Goal: Navigation & Orientation: Find specific page/section

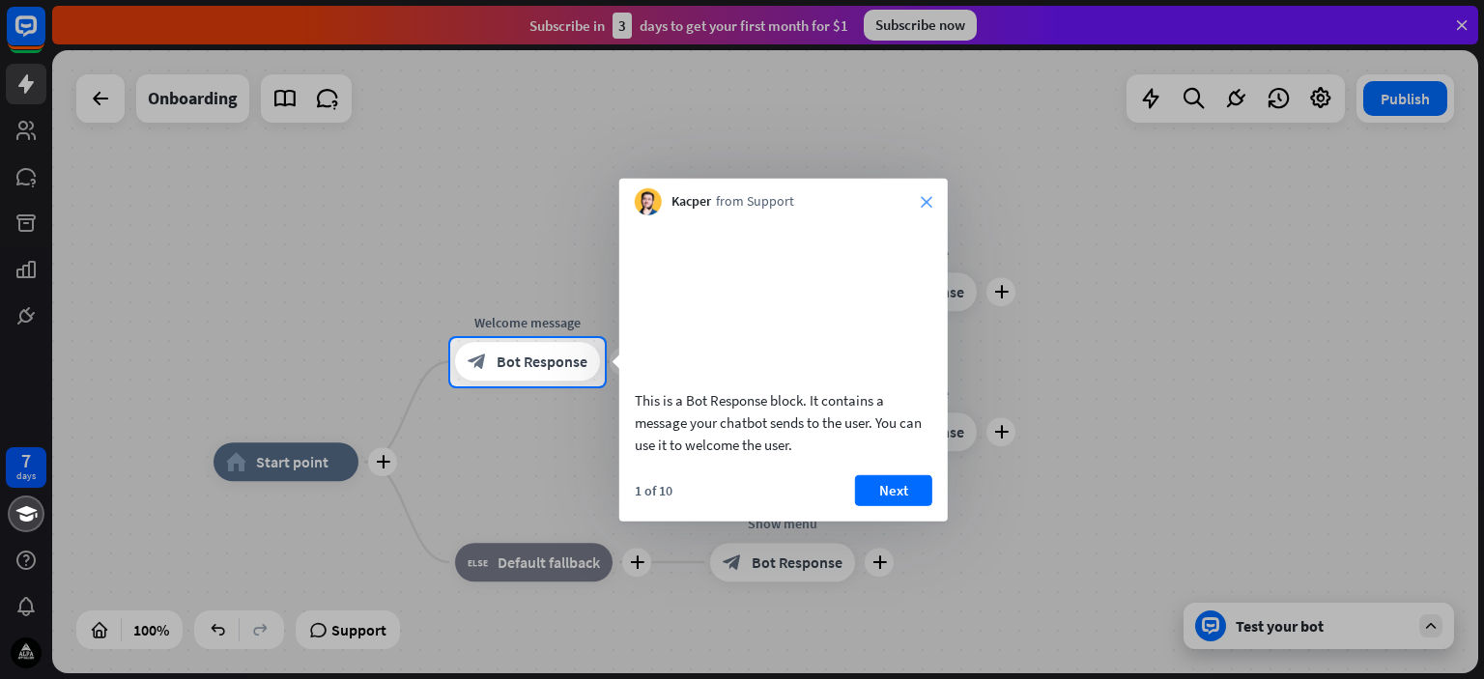
click at [925, 196] on icon "close" at bounding box center [927, 202] width 12 height 12
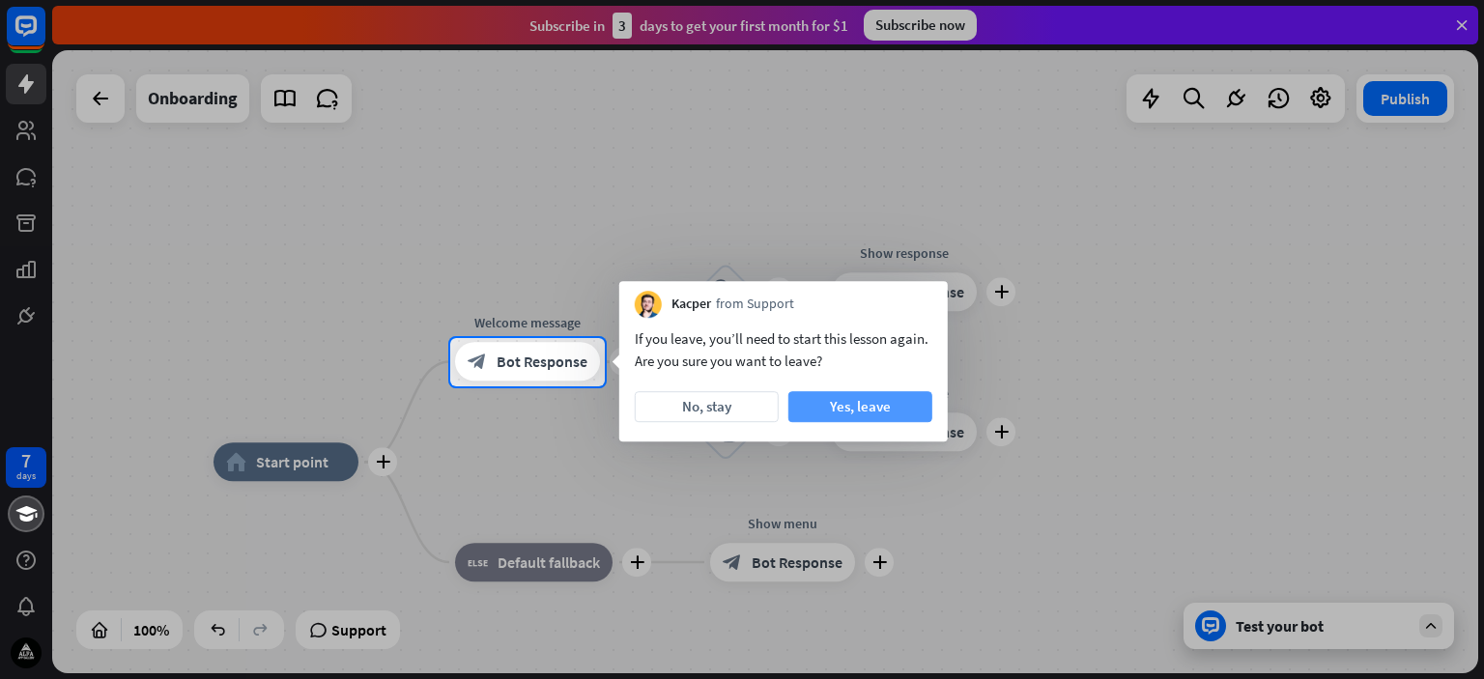
click at [831, 412] on button "Yes, leave" at bounding box center [860, 406] width 144 height 31
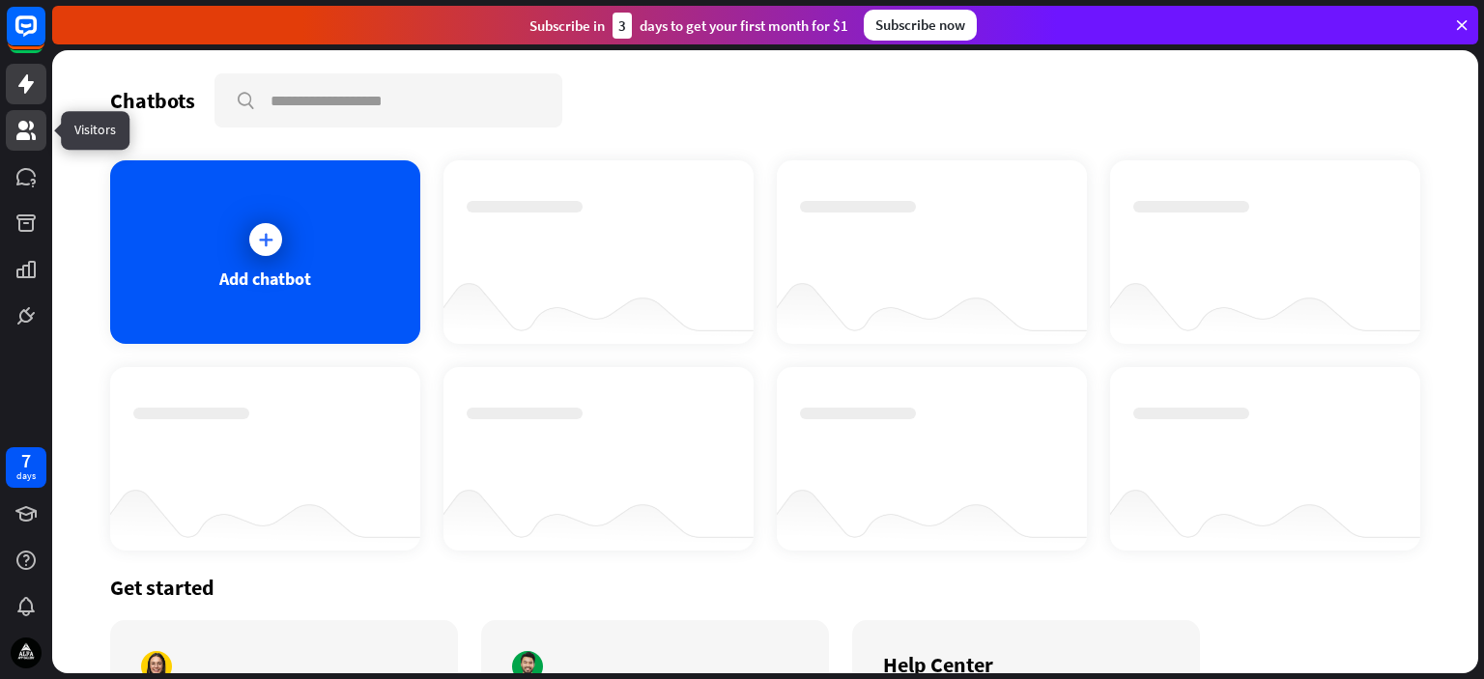
click at [24, 138] on icon at bounding box center [25, 130] width 19 height 19
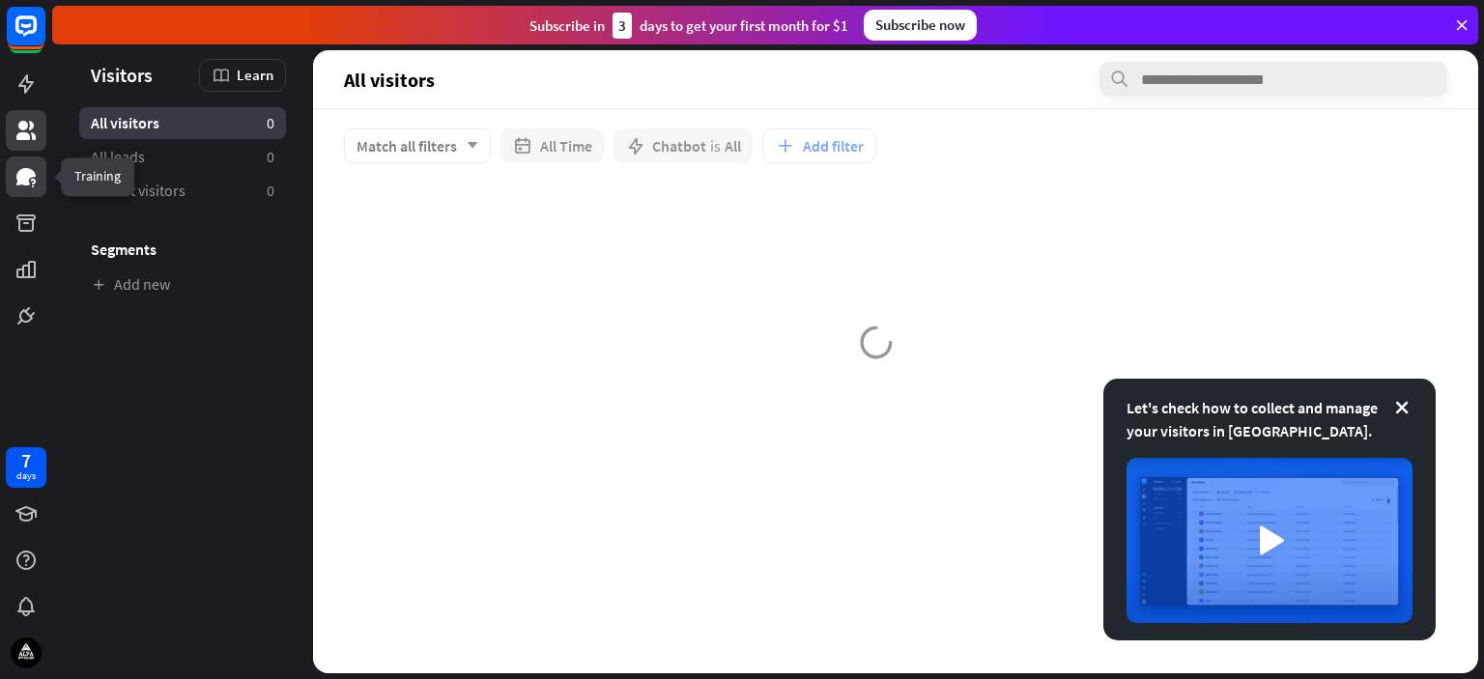
click at [24, 174] on icon at bounding box center [25, 176] width 19 height 17
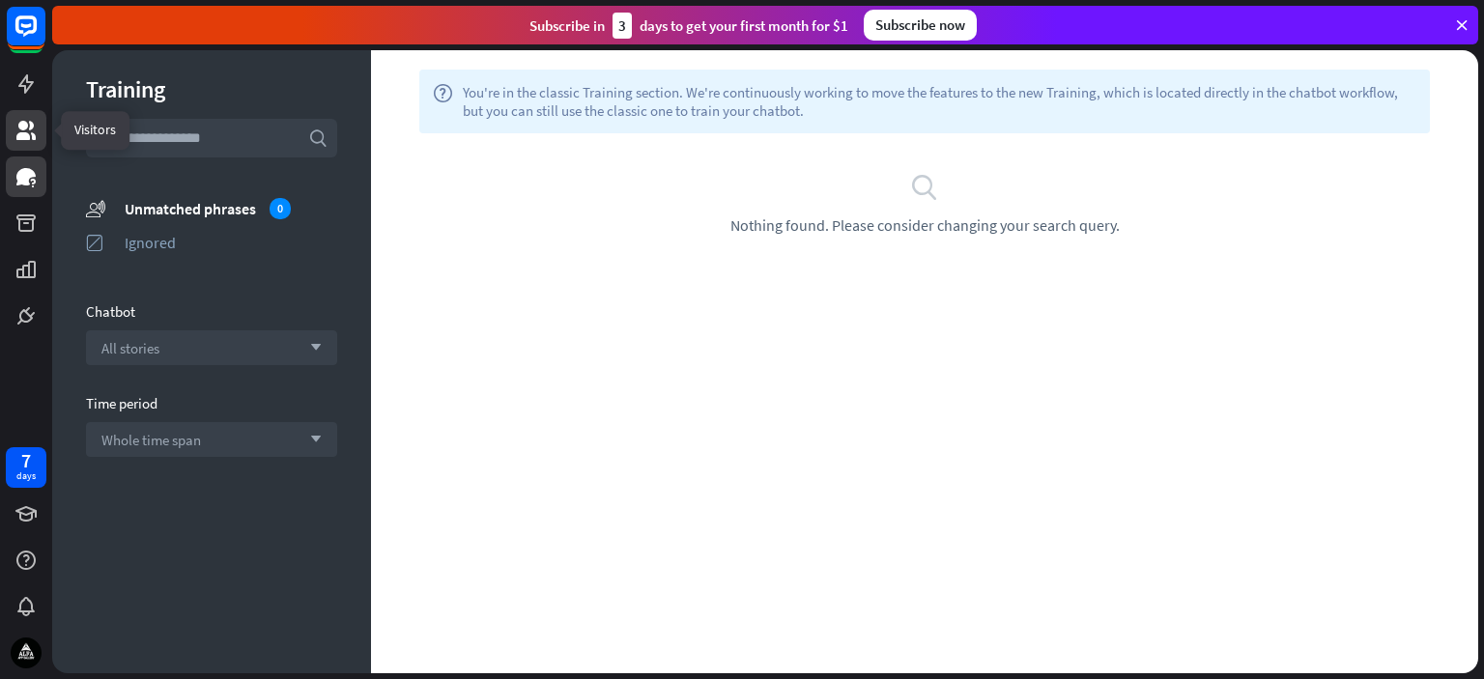
click at [39, 128] on link at bounding box center [26, 130] width 41 height 41
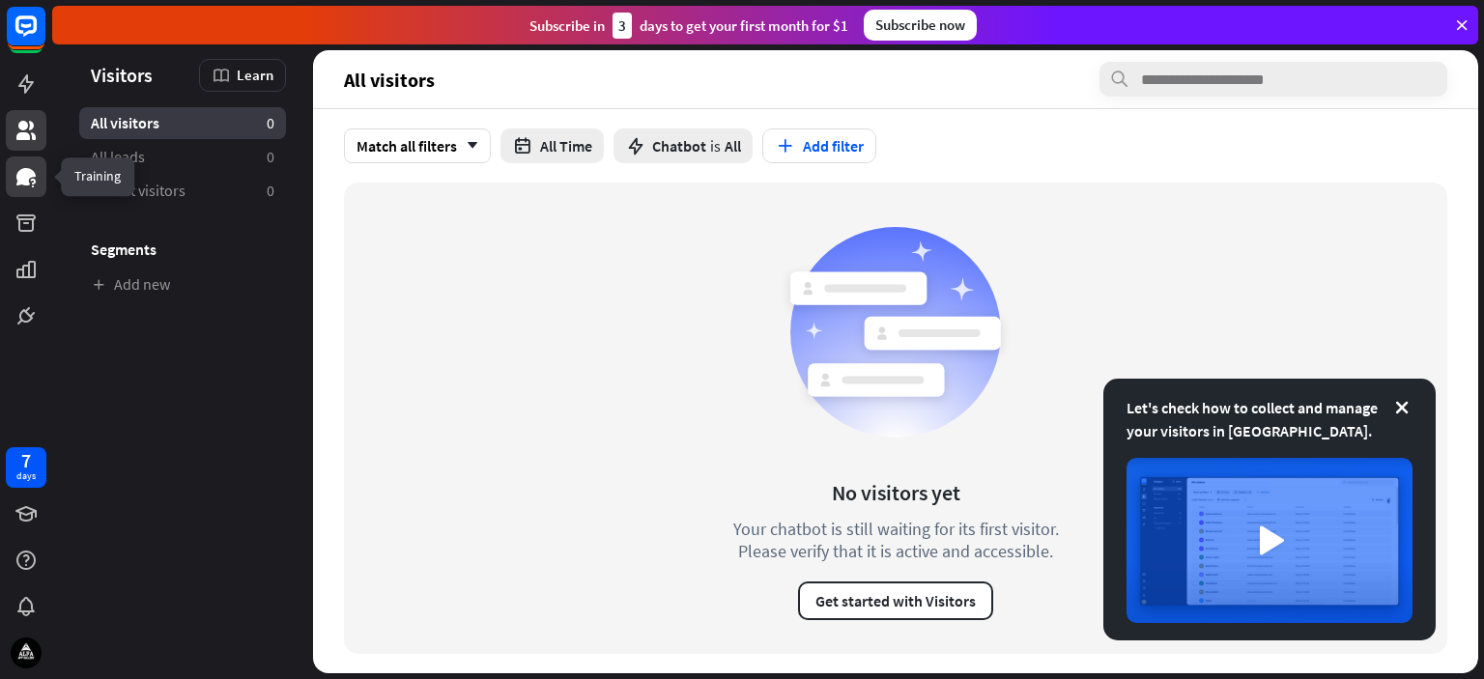
click at [19, 177] on icon at bounding box center [25, 176] width 19 height 17
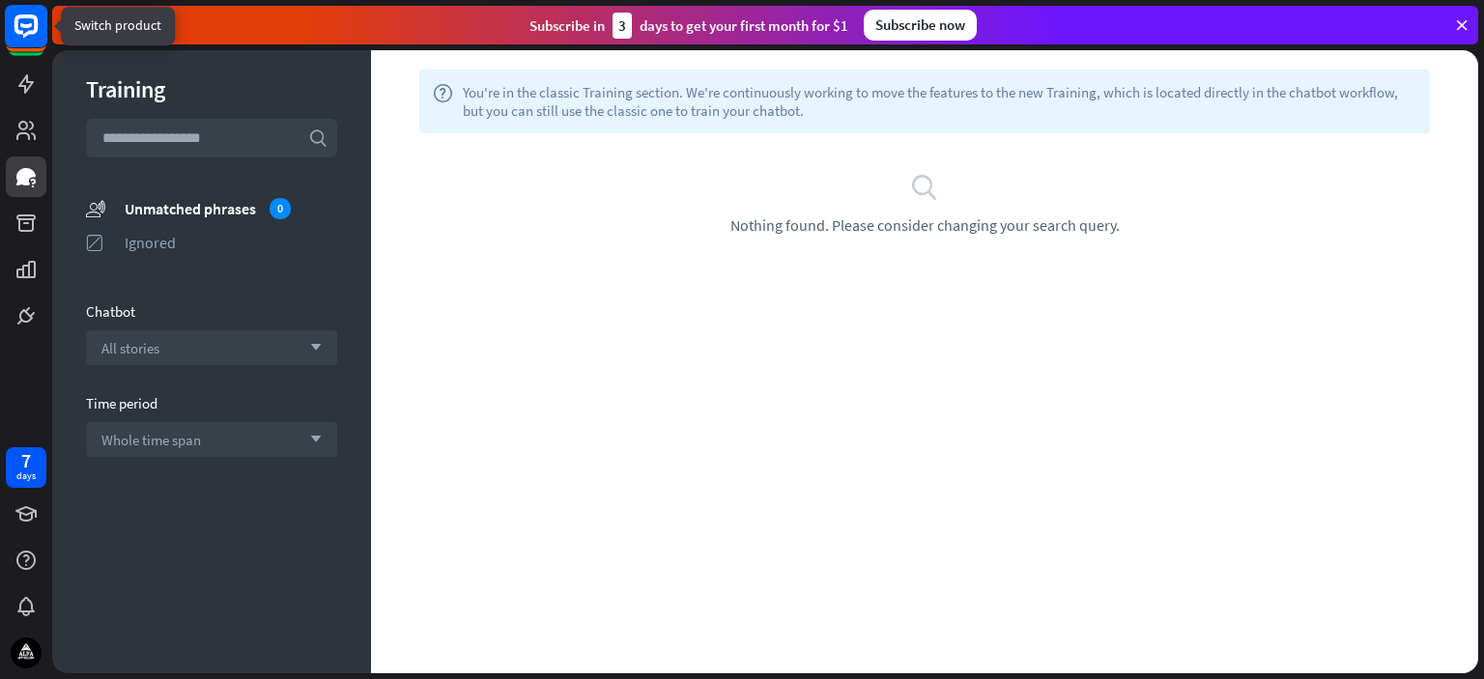
click at [18, 36] on rect at bounding box center [26, 26] width 43 height 43
